Goal: Check status: Check status

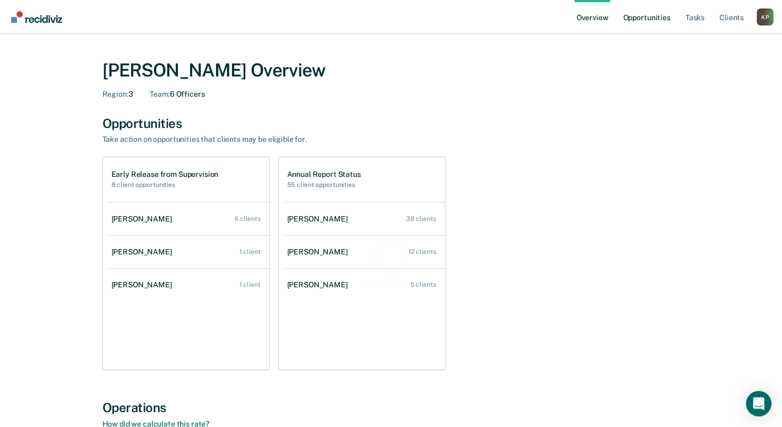
click at [645, 20] on link "Opportunities" at bounding box center [645, 17] width 51 height 34
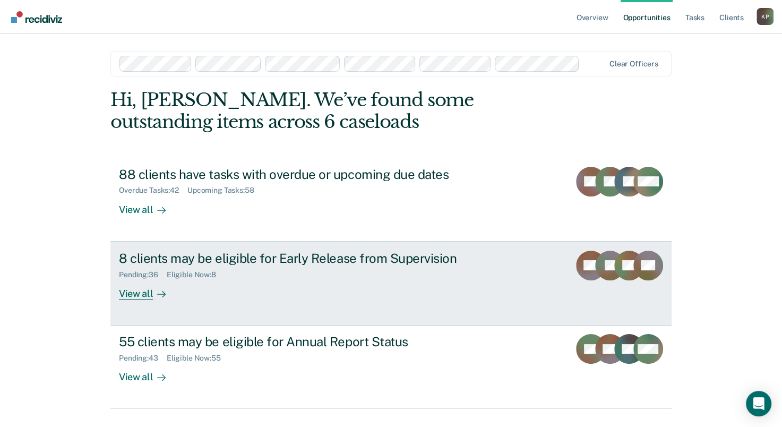
click at [252, 277] on div "Pending : 36 Eligible Now : 8" at bounding box center [305, 272] width 373 height 13
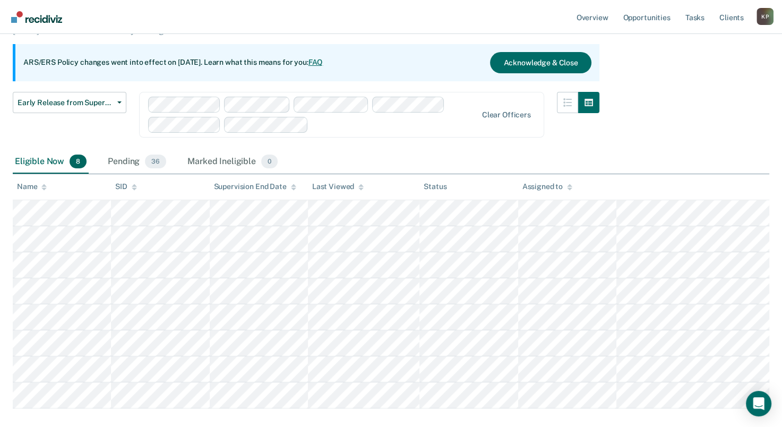
scroll to position [106, 0]
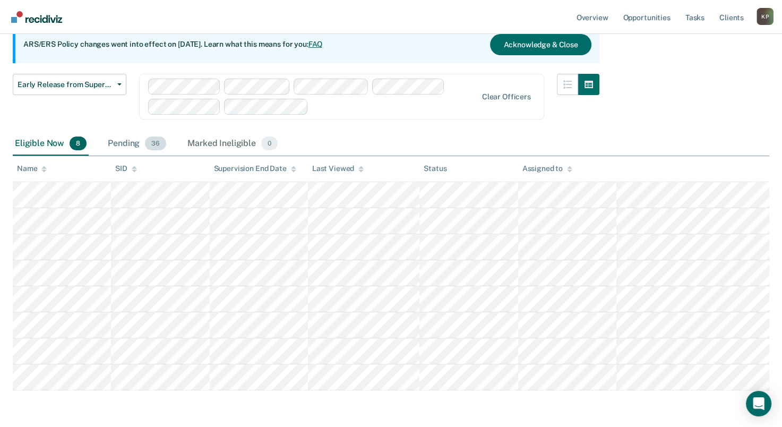
click at [123, 146] on div "Pending 36" at bounding box center [137, 143] width 63 height 23
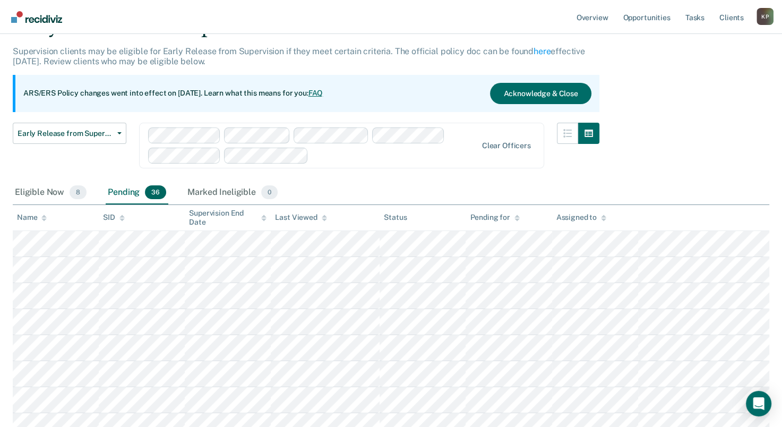
scroll to position [0, 0]
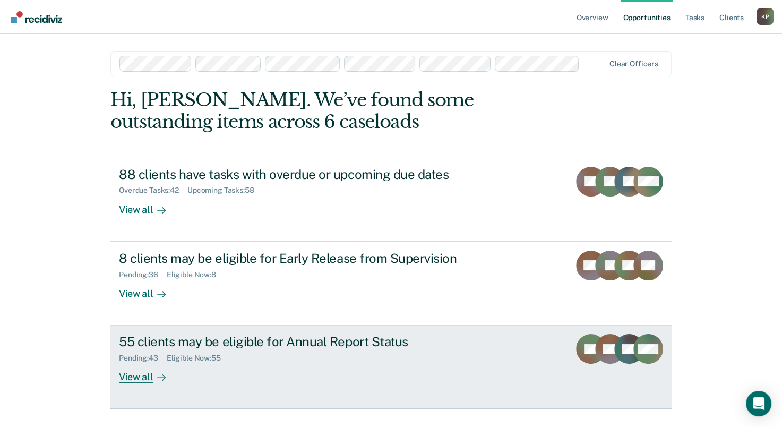
click at [280, 361] on div "Pending : 43 Eligible Now : 55" at bounding box center [305, 355] width 373 height 13
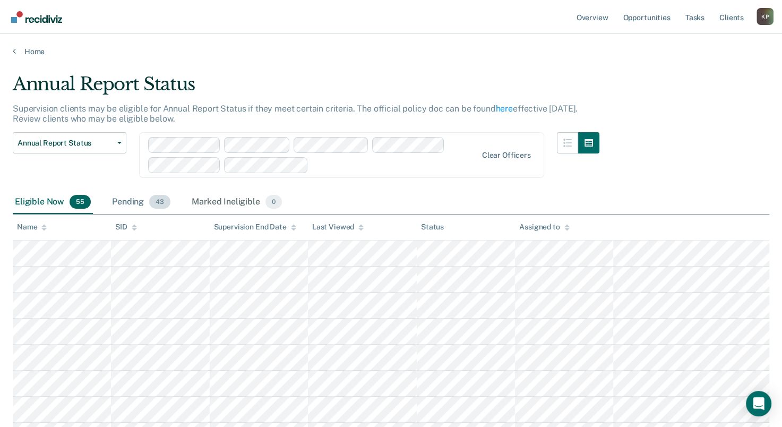
click at [122, 202] on div "Pending 43" at bounding box center [141, 202] width 63 height 23
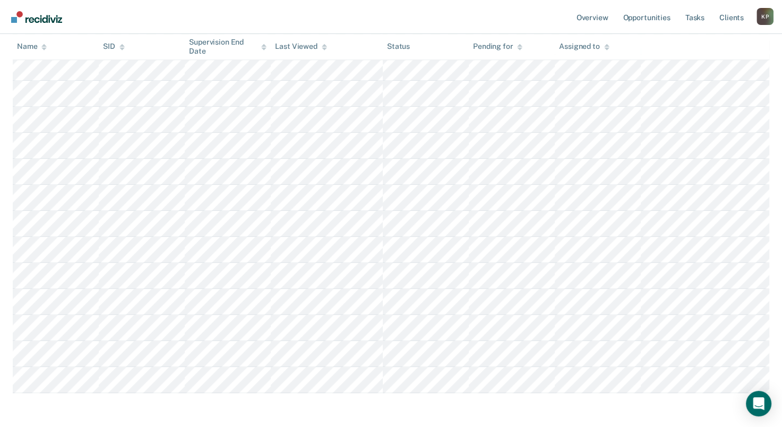
scroll to position [1007, 0]
